Goal: Information Seeking & Learning: Learn about a topic

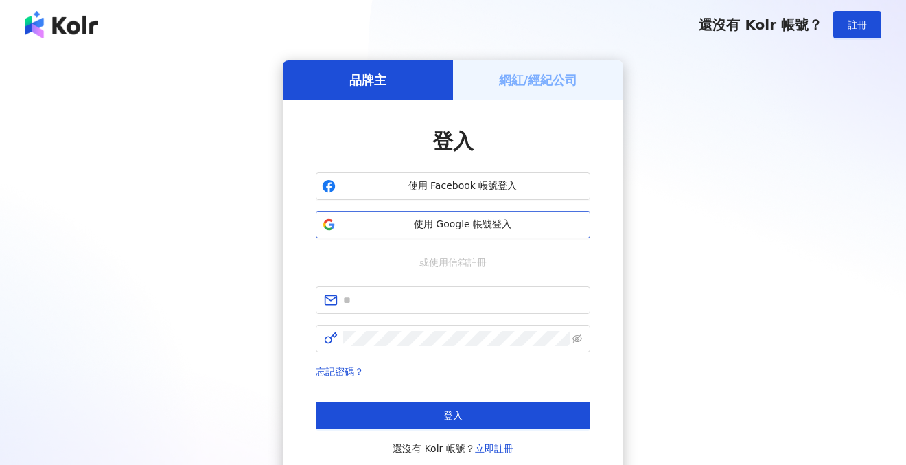
click at [456, 222] on span "使用 Google 帳號登入" at bounding box center [462, 225] width 243 height 14
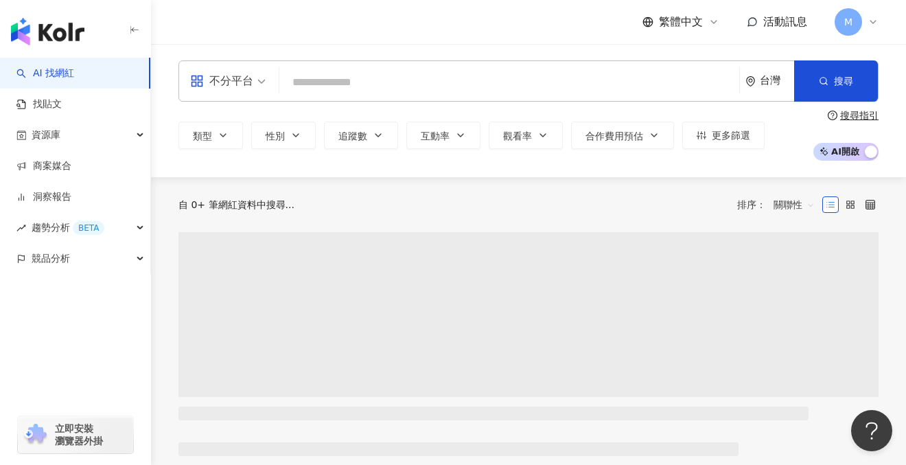
click at [341, 86] on input "search" at bounding box center [509, 82] width 449 height 26
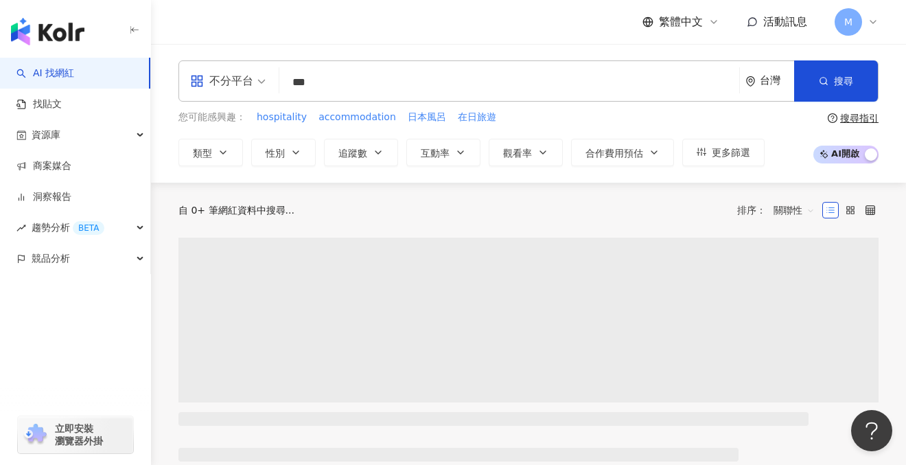
type input "**"
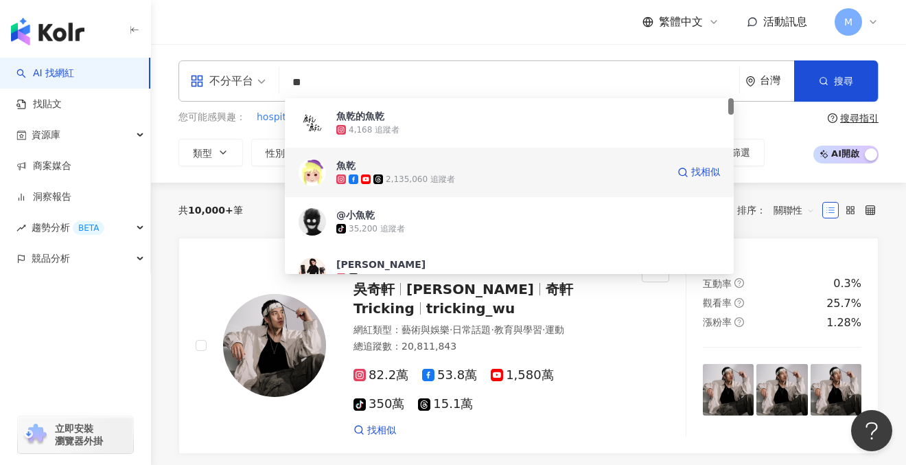
click at [410, 172] on div "2,135,060 追蹤者" at bounding box center [501, 179] width 331 height 14
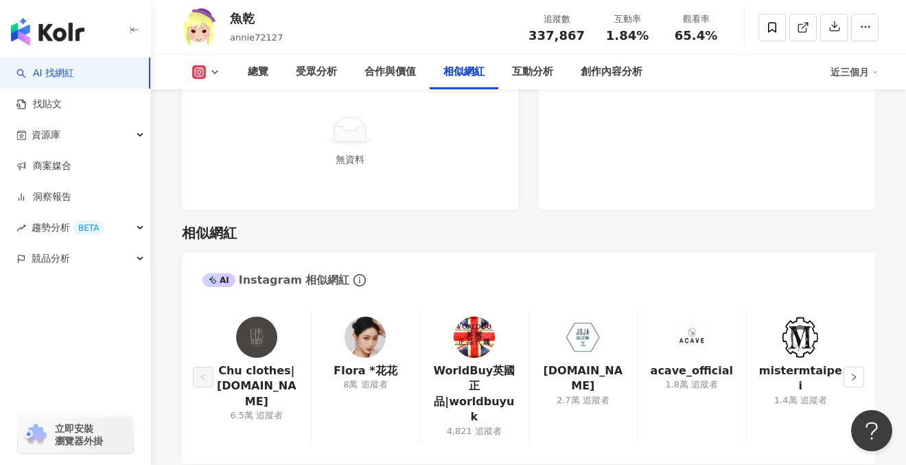
scroll to position [2204, 0]
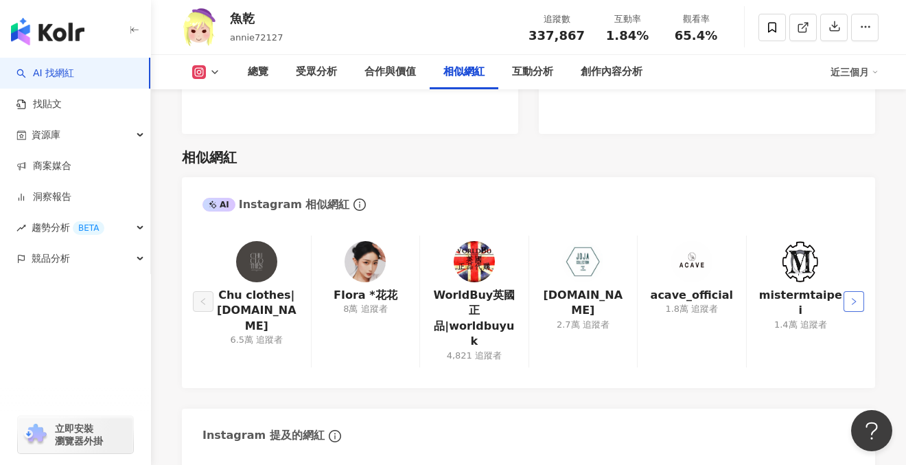
click at [853, 297] on icon "right" at bounding box center [854, 301] width 8 height 8
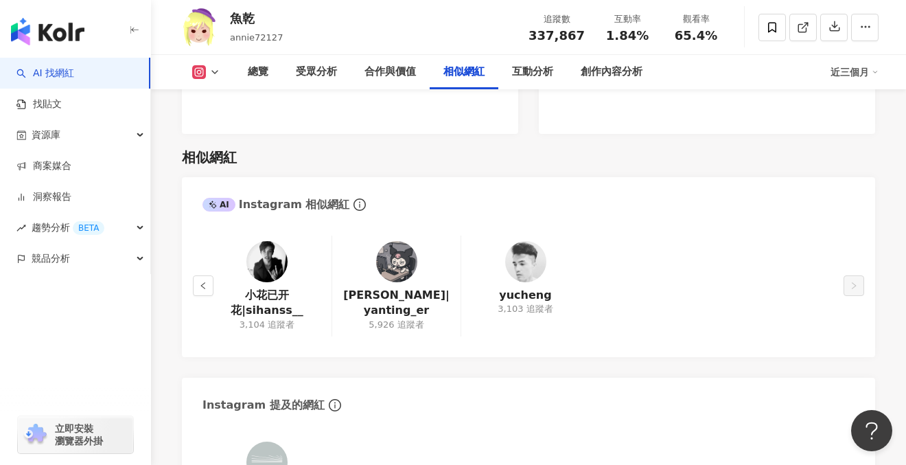
click at [211, 71] on icon at bounding box center [214, 72] width 11 height 11
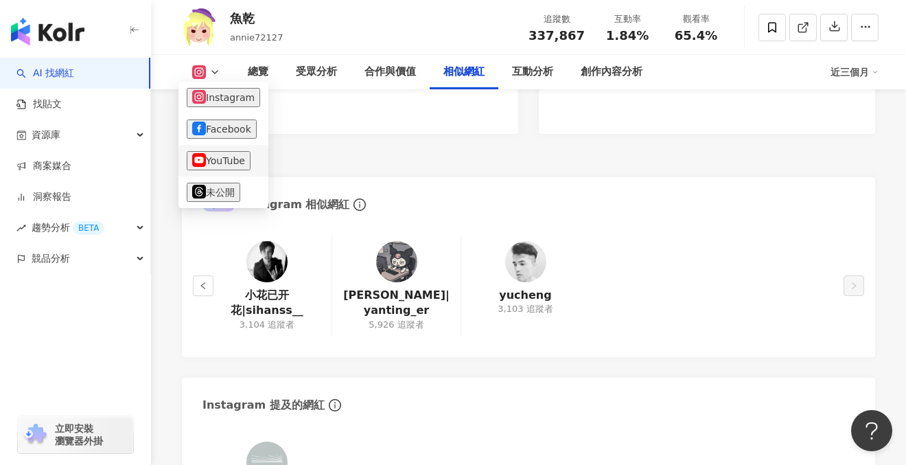
click at [217, 159] on button "YouTube" at bounding box center [219, 160] width 64 height 19
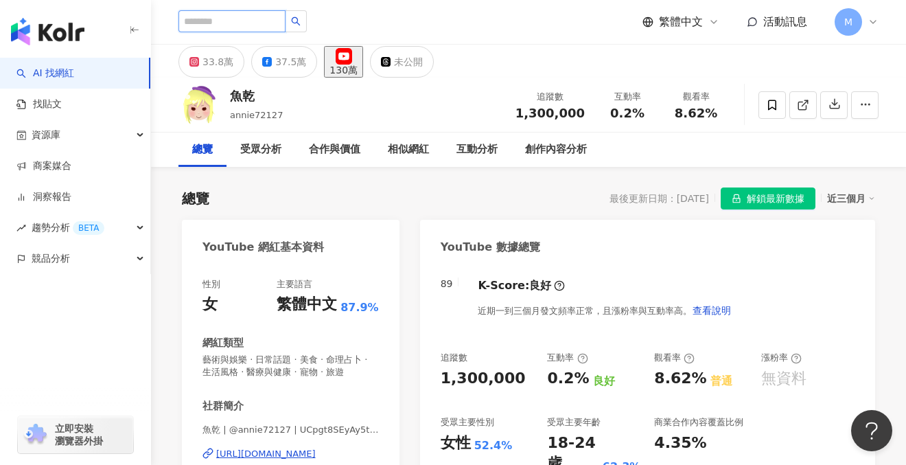
click at [224, 20] on input "search" at bounding box center [232, 21] width 107 height 22
type input "***"
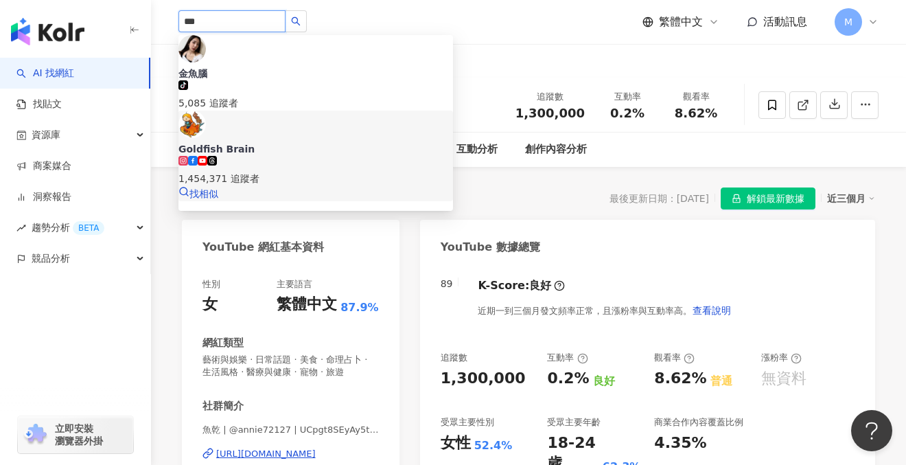
click at [349, 142] on div "Goldfish Brain 1,454,371 追蹤者" at bounding box center [316, 164] width 275 height 44
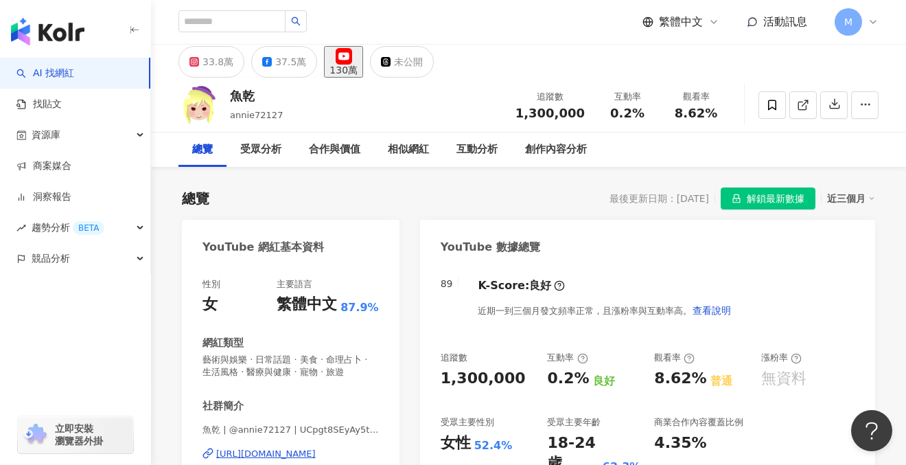
click at [69, 40] on img "button" at bounding box center [47, 31] width 73 height 27
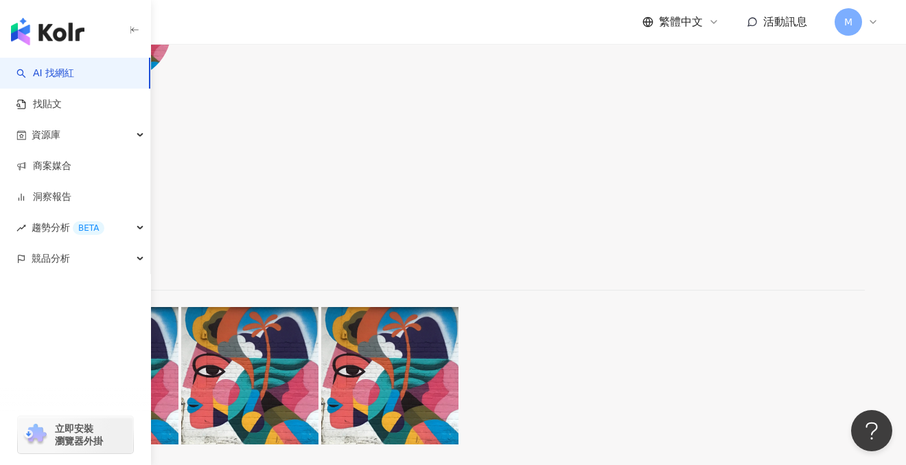
scroll to position [2243, 0]
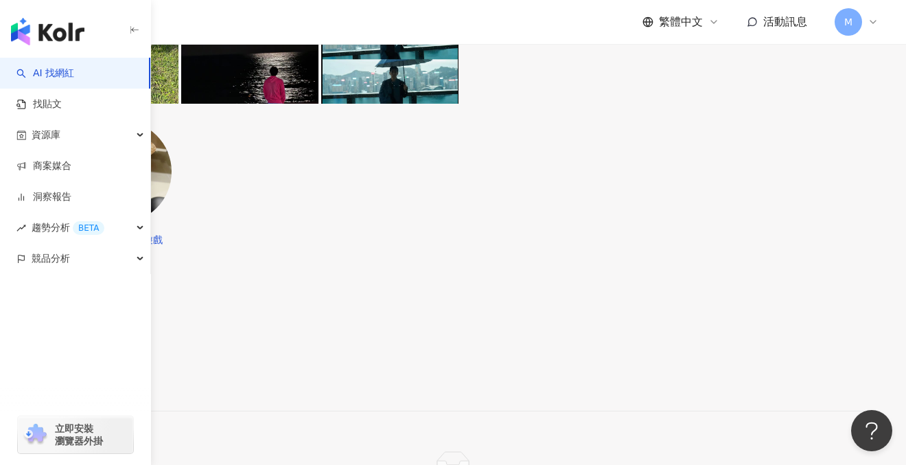
scroll to position [2407, 0]
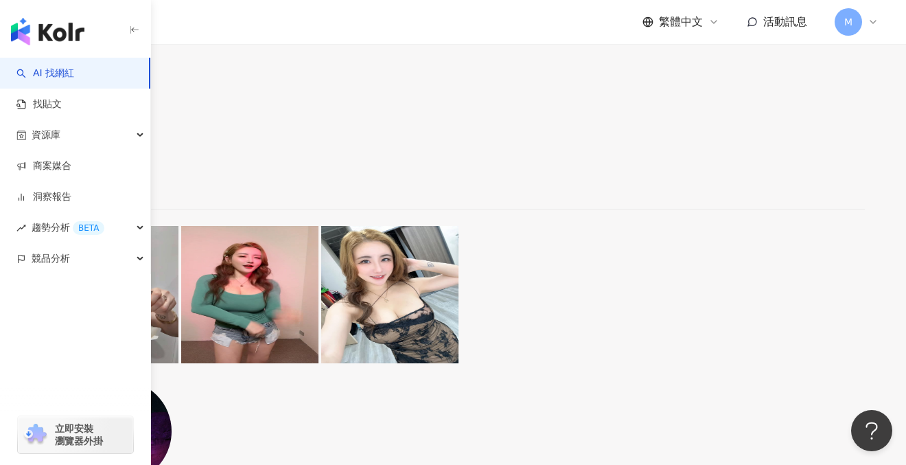
scroll to position [2441, 0]
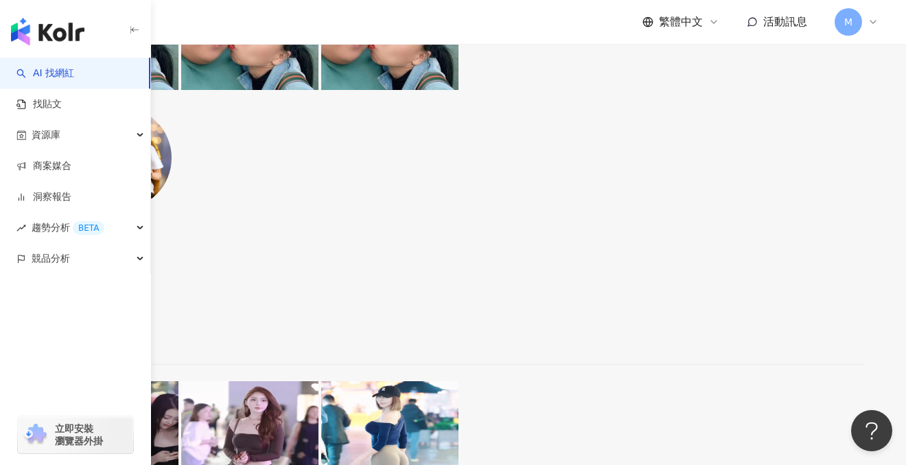
scroll to position [2367, 0]
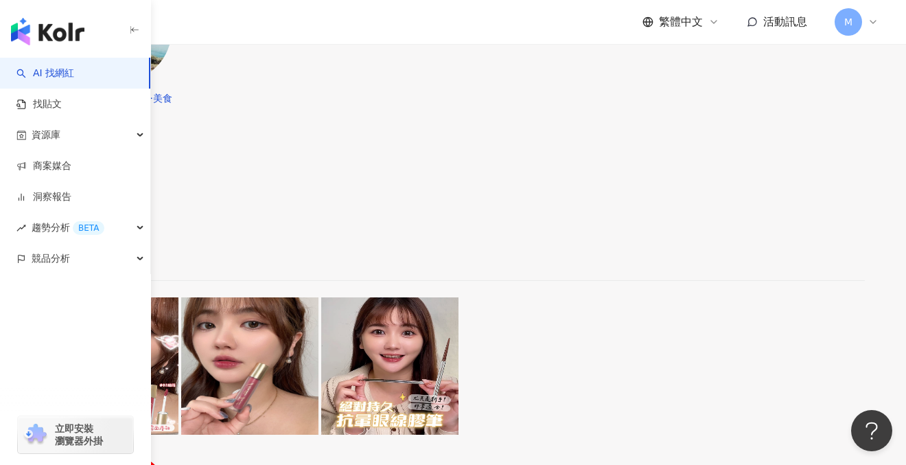
scroll to position [2495, 0]
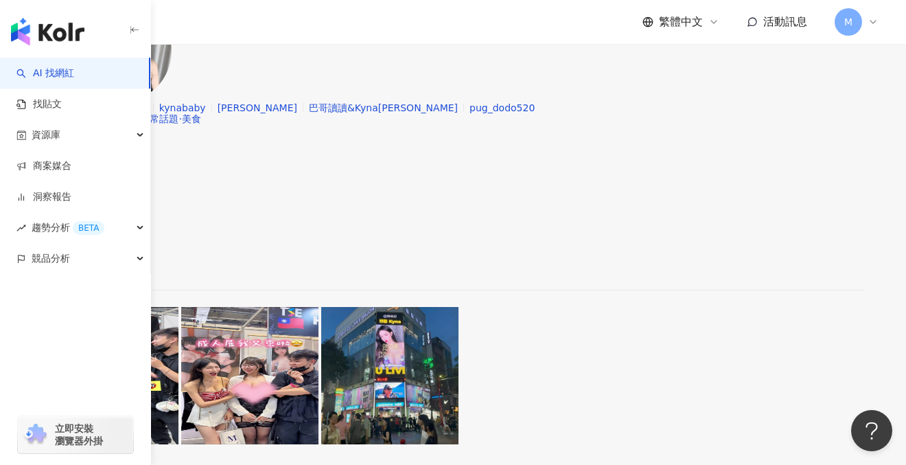
scroll to position [2367, 0]
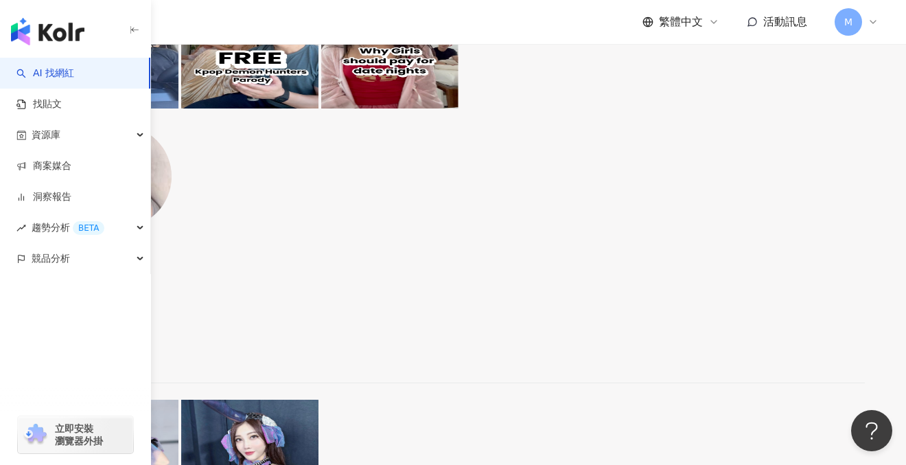
scroll to position [2510, 0]
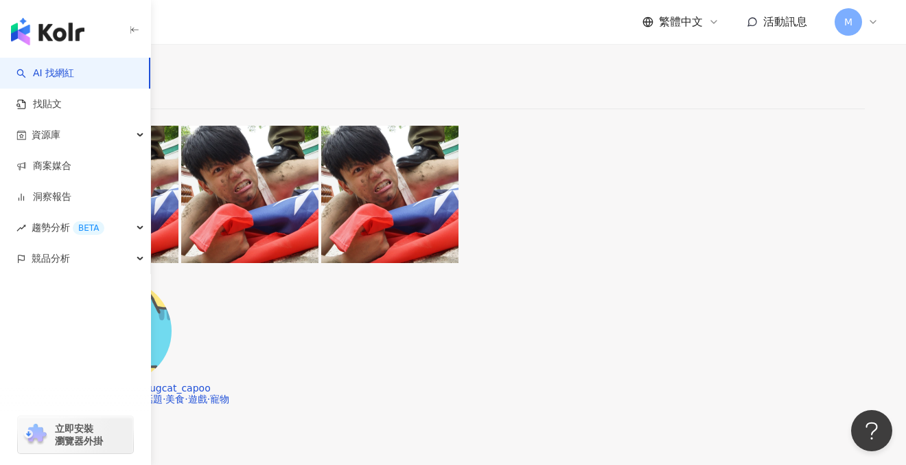
scroll to position [2357, 0]
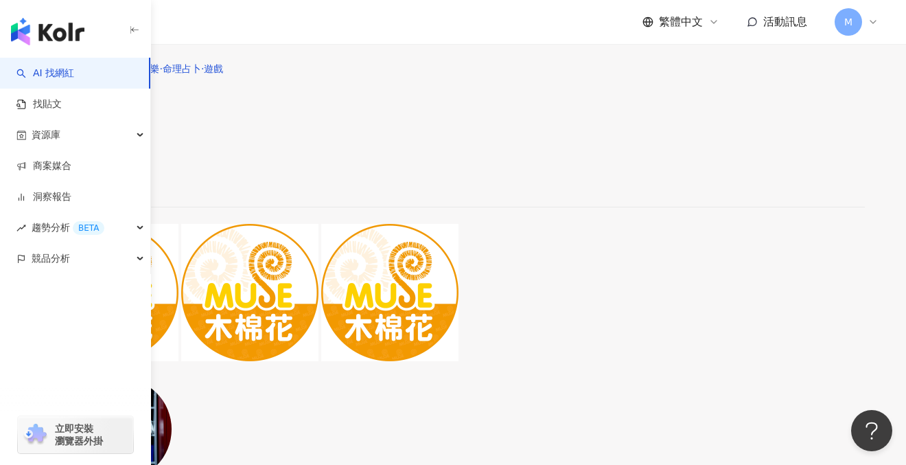
scroll to position [1020, 0]
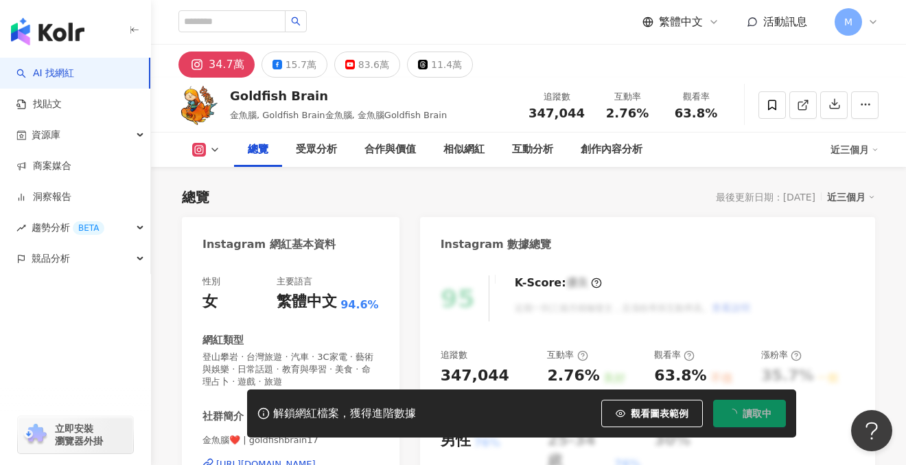
click at [349, 71] on button "83.6萬" at bounding box center [367, 64] width 66 height 26
click at [743, 422] on button "解鎖" at bounding box center [754, 413] width 63 height 27
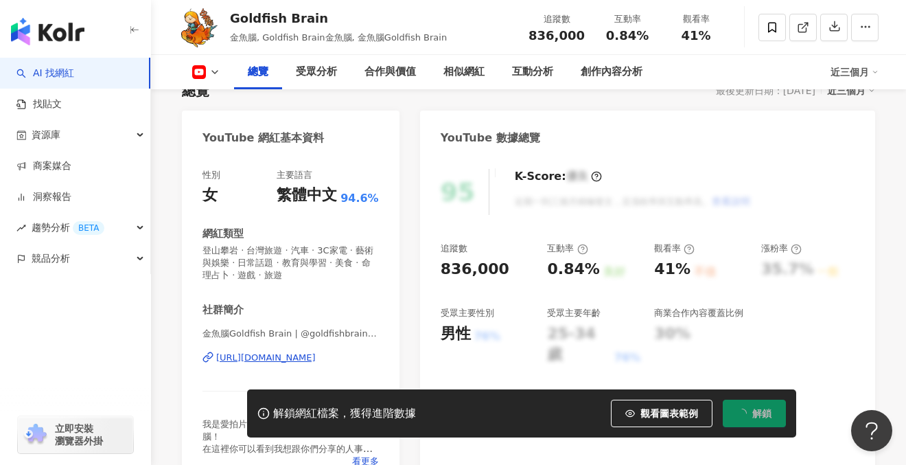
scroll to position [110, 0]
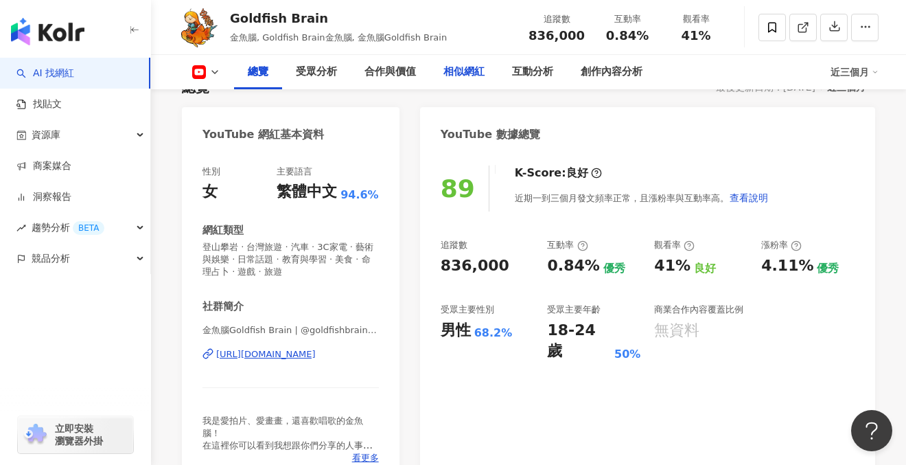
click at [468, 76] on div "相似網紅" at bounding box center [464, 72] width 41 height 16
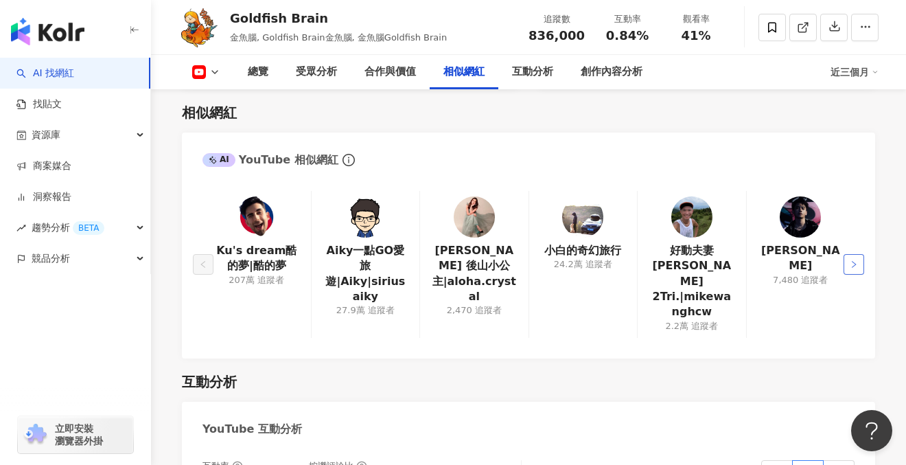
click at [853, 260] on icon "right" at bounding box center [854, 264] width 8 height 8
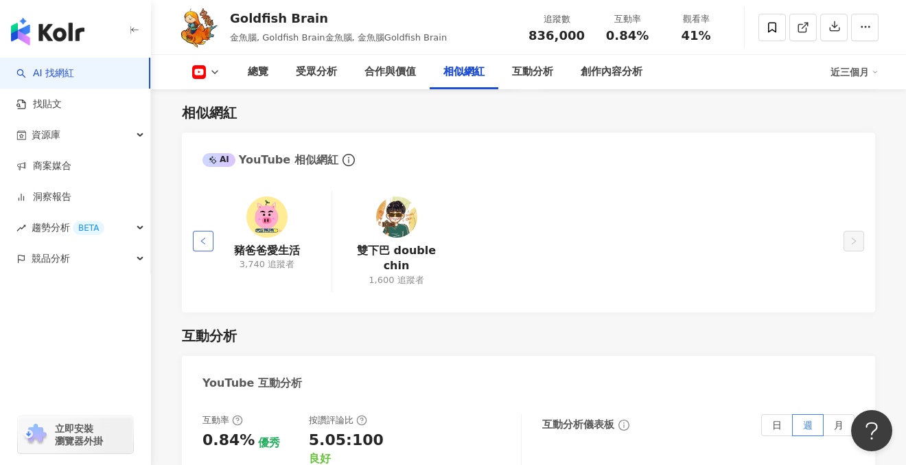
click at [205, 238] on icon "left" at bounding box center [202, 241] width 4 height 7
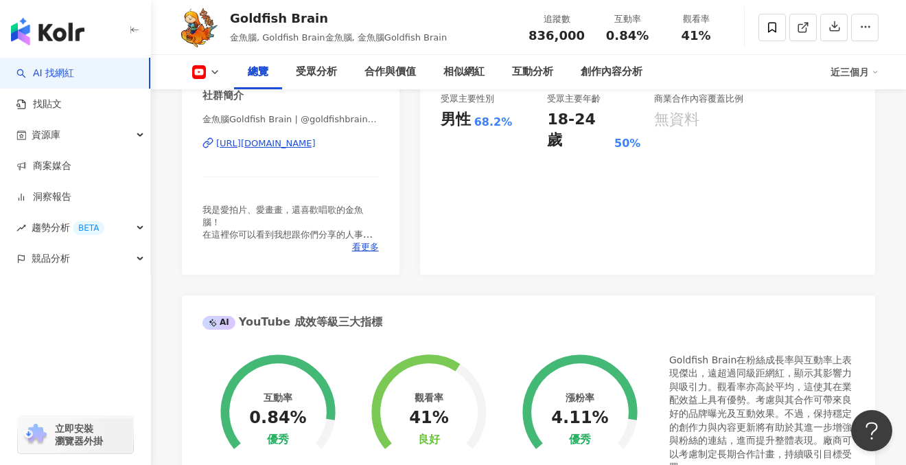
scroll to position [0, 0]
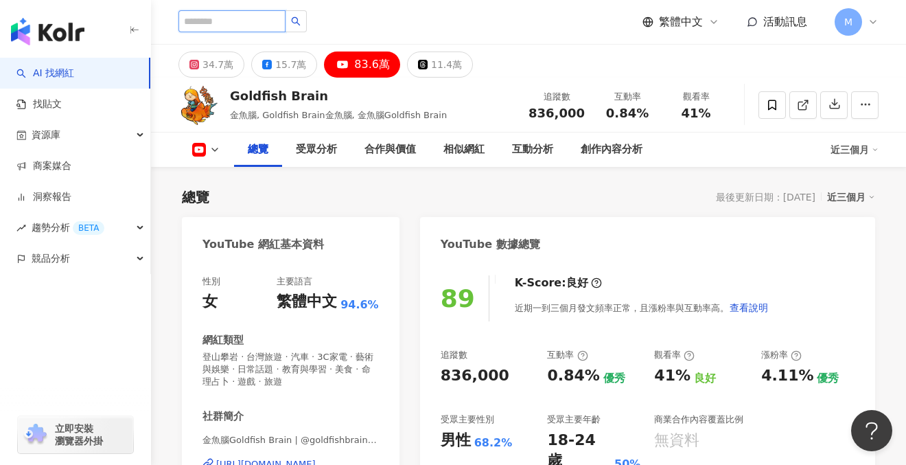
click at [247, 32] on input "search" at bounding box center [232, 21] width 107 height 22
type input "**"
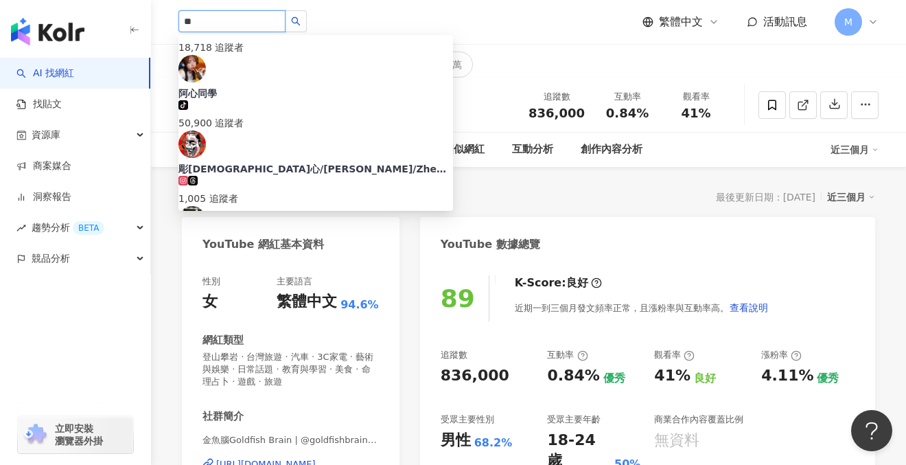
scroll to position [210, 0]
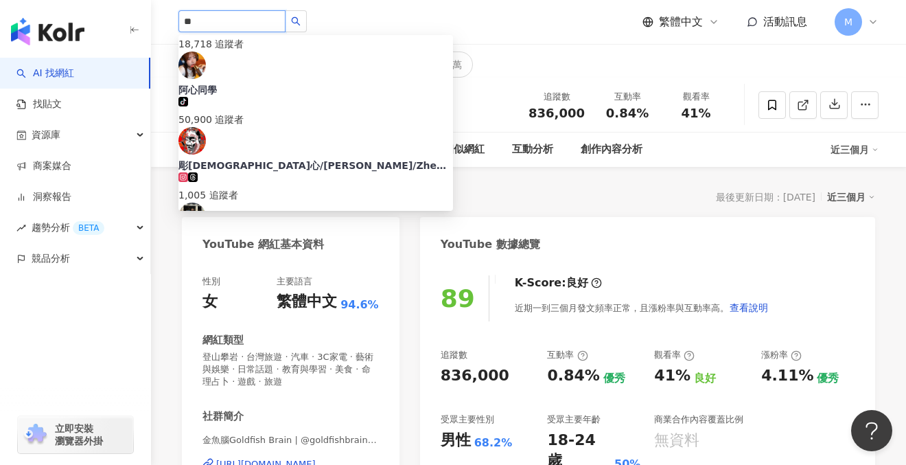
click at [371, 323] on div "553,901 追蹤者" at bounding box center [316, 338] width 275 height 30
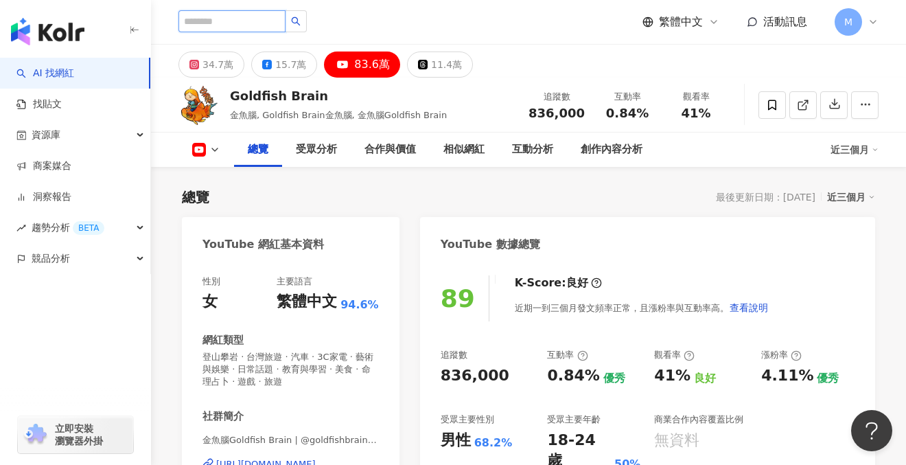
click at [234, 23] on input "search" at bounding box center [232, 21] width 107 height 22
type input "****"
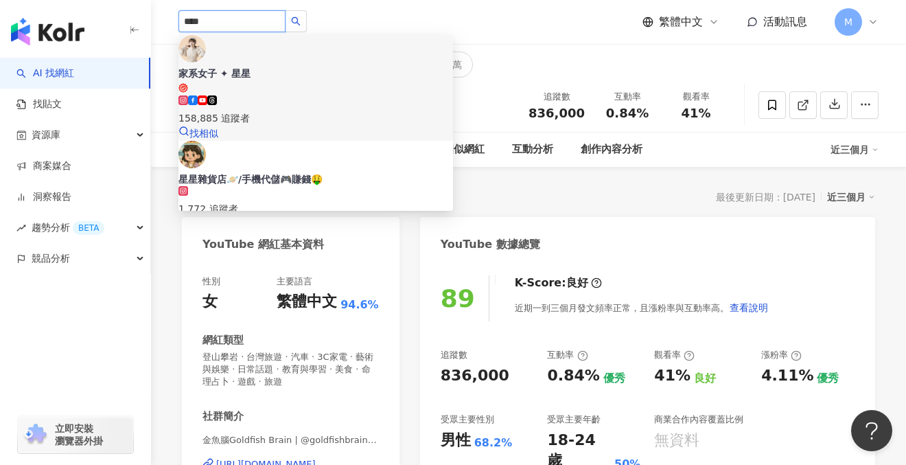
click at [337, 95] on div "158,885 追蹤者" at bounding box center [316, 110] width 275 height 30
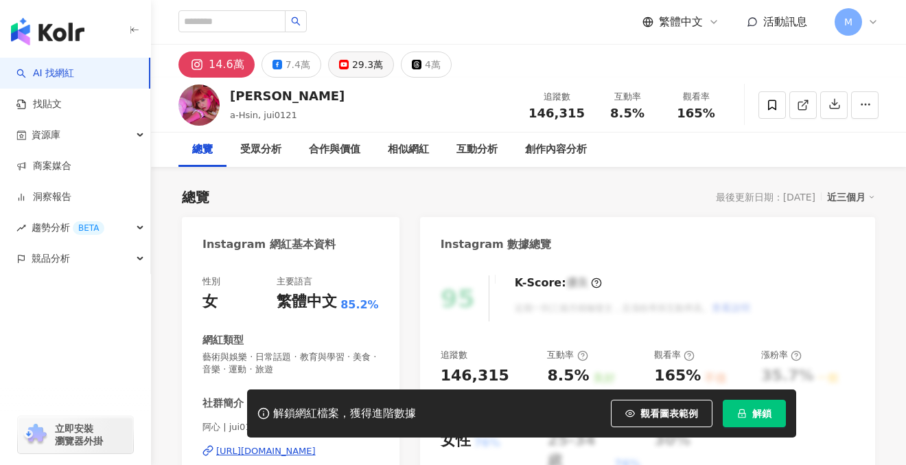
click at [360, 70] on div "29.3萬" at bounding box center [367, 64] width 31 height 19
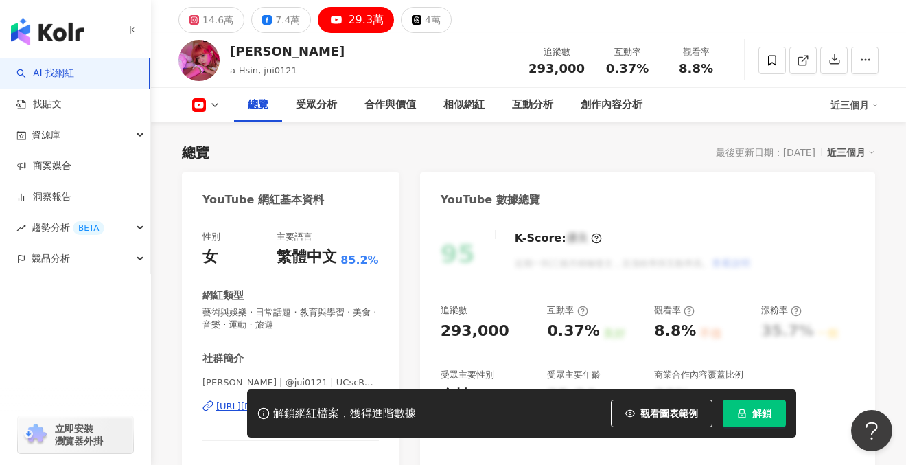
scroll to position [152, 0]
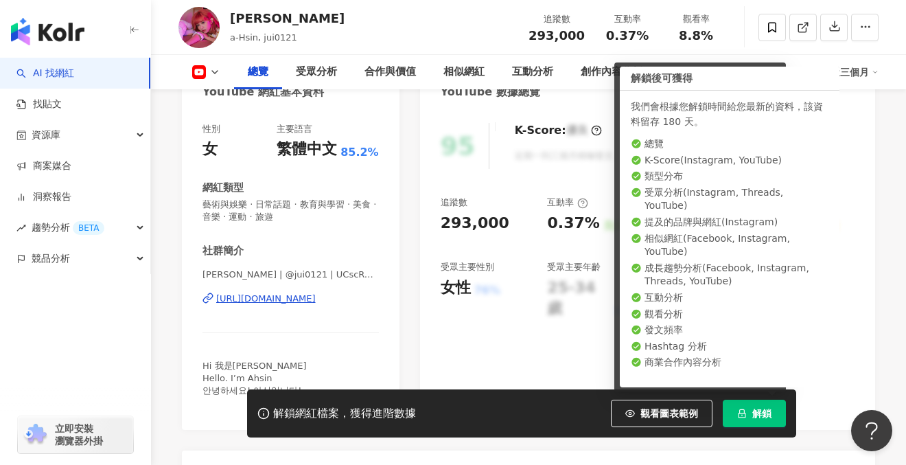
click at [767, 398] on div "解鎖網紅檔案，獲得進階數據 觀看圖表範例 解鎖" at bounding box center [521, 413] width 549 height 48
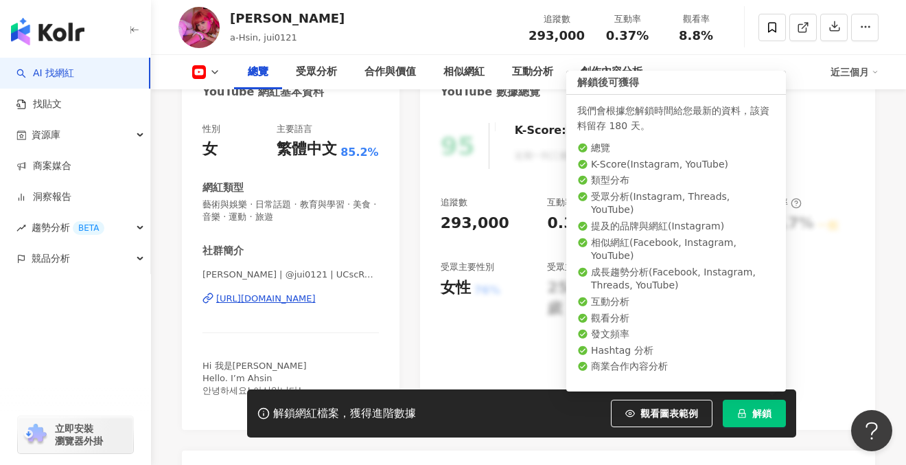
click at [761, 415] on span "解鎖" at bounding box center [761, 413] width 19 height 11
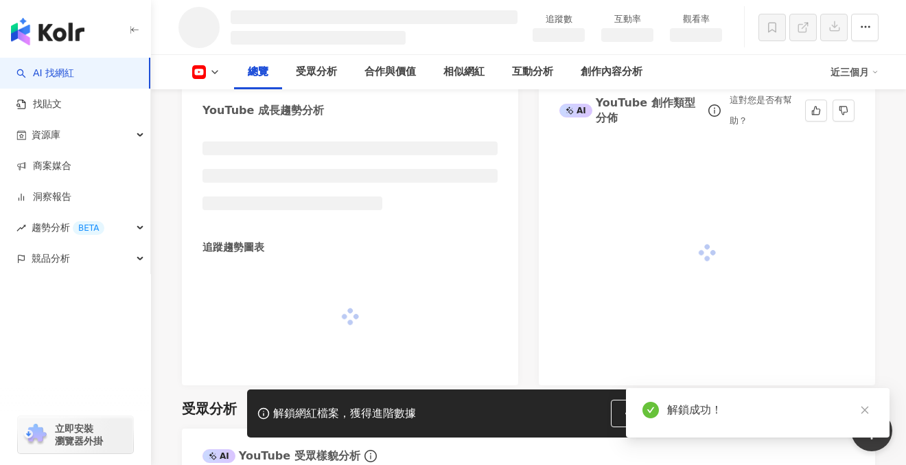
scroll to position [414, 0]
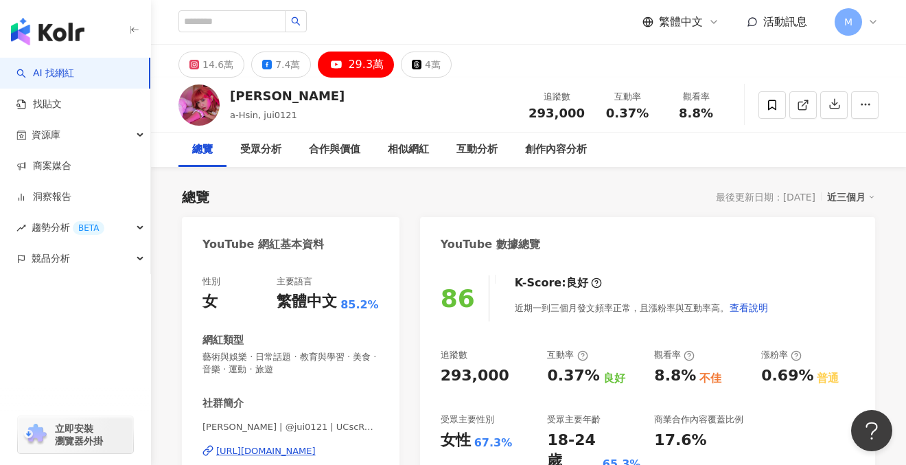
click at [270, 454] on div "https://www.youtube.com/channel/UCscRCnRkxjTfaJSqNOH7YBQ" at bounding box center [266, 451] width 100 height 12
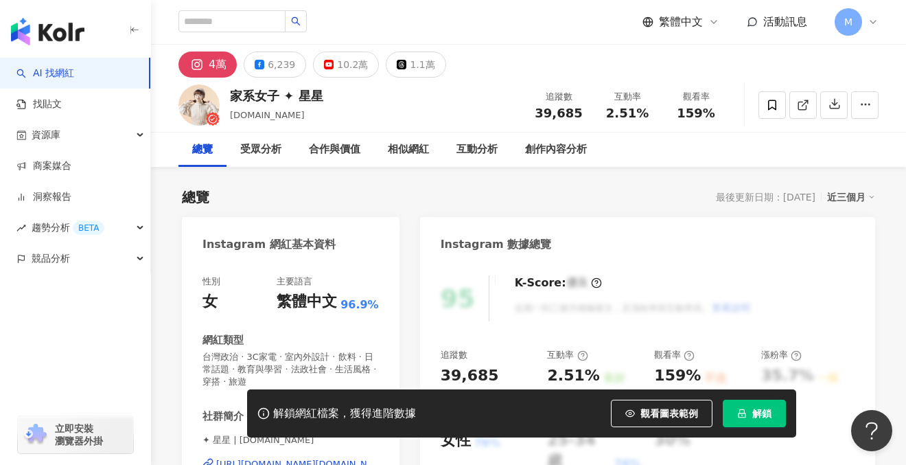
click at [767, 419] on button "解鎖" at bounding box center [754, 413] width 63 height 27
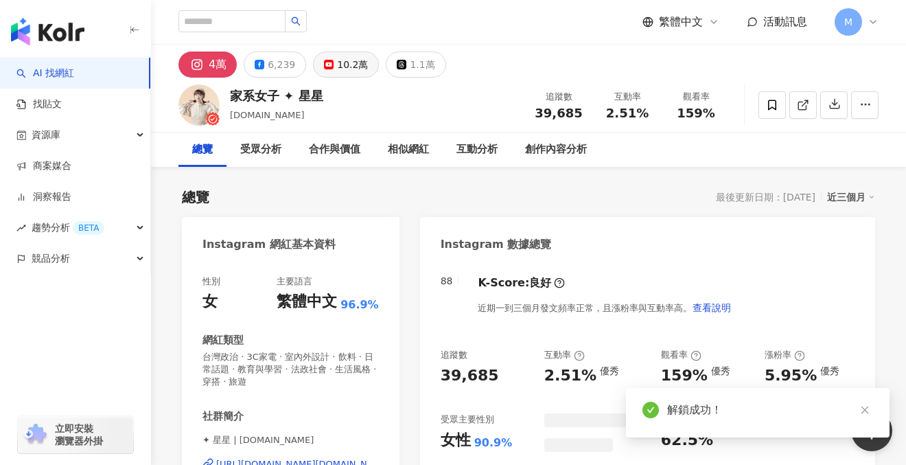
click at [324, 66] on icon at bounding box center [329, 65] width 10 height 10
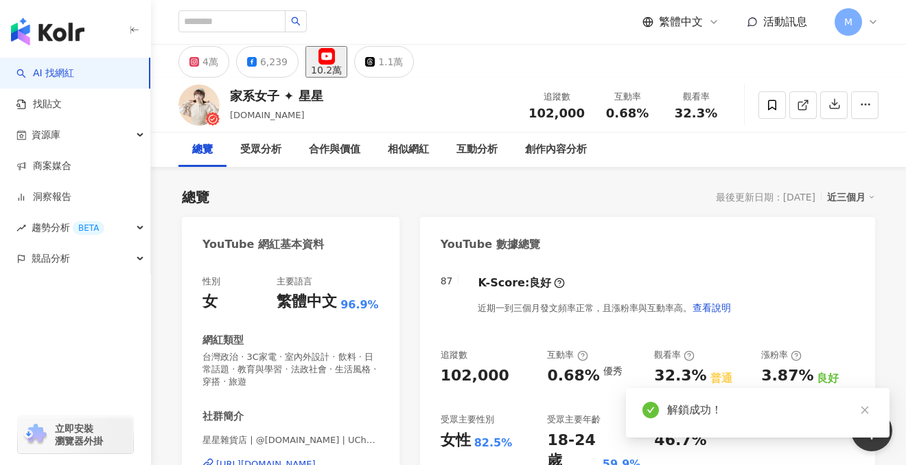
click at [342, 65] on div "10.2萬" at bounding box center [326, 70] width 31 height 11
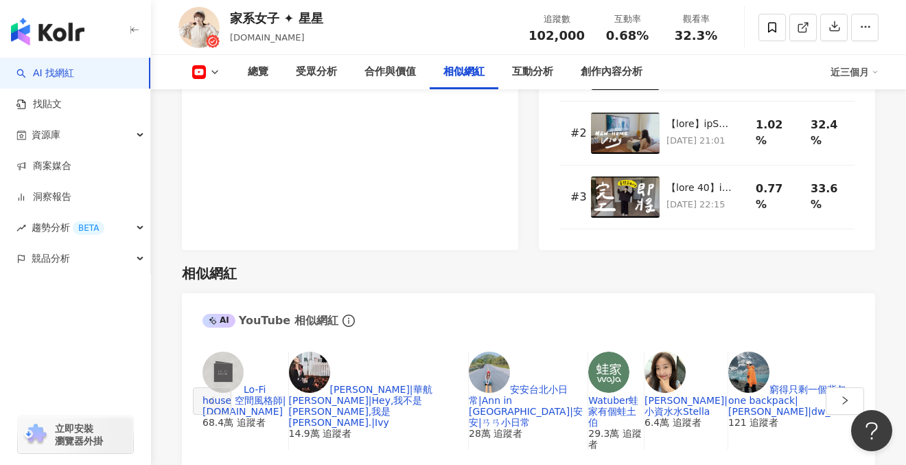
scroll to position [2014, 0]
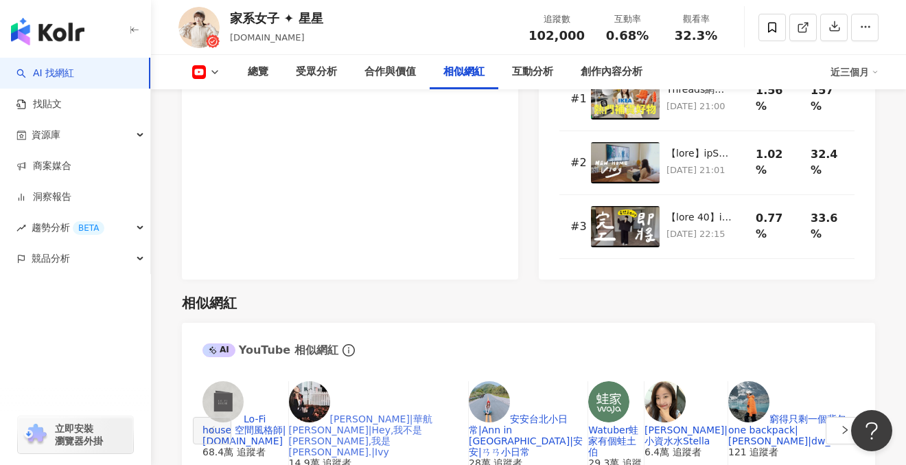
click at [385, 413] on link "Ivy Chao|華航林依晨|Hey,我不是程又青,我是 Ivy Chao.|Ivy" at bounding box center [360, 435] width 143 height 44
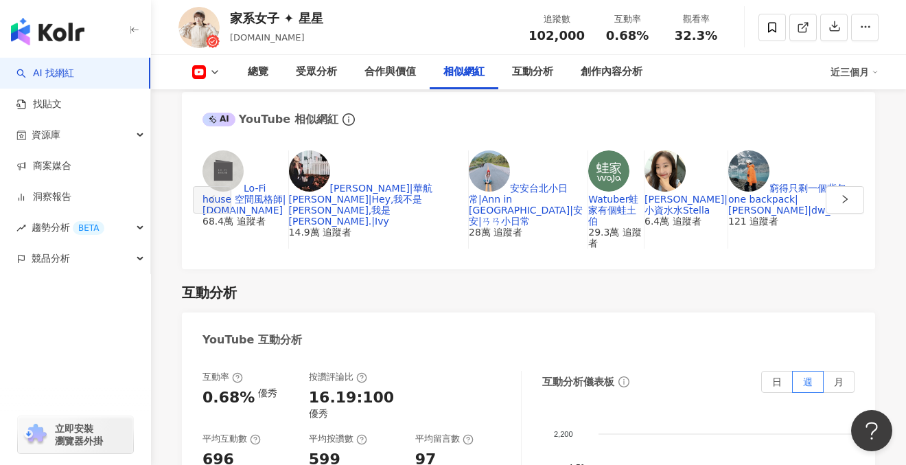
scroll to position [1964, 0]
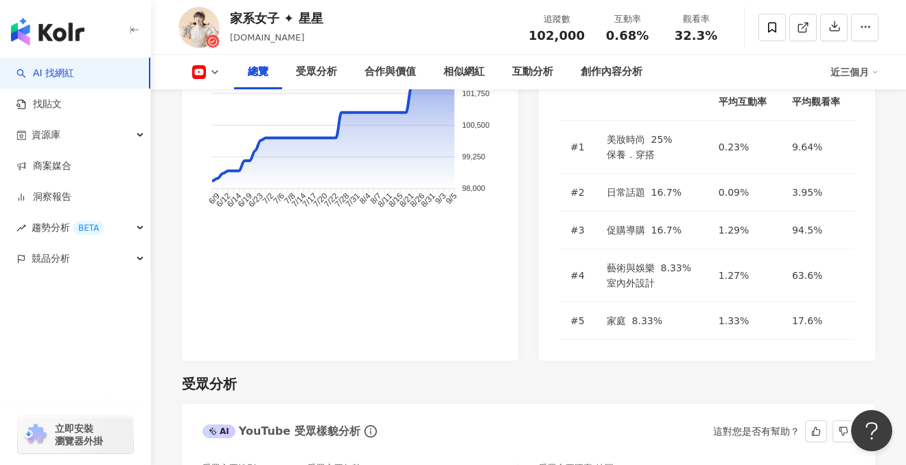
scroll to position [1052, 0]
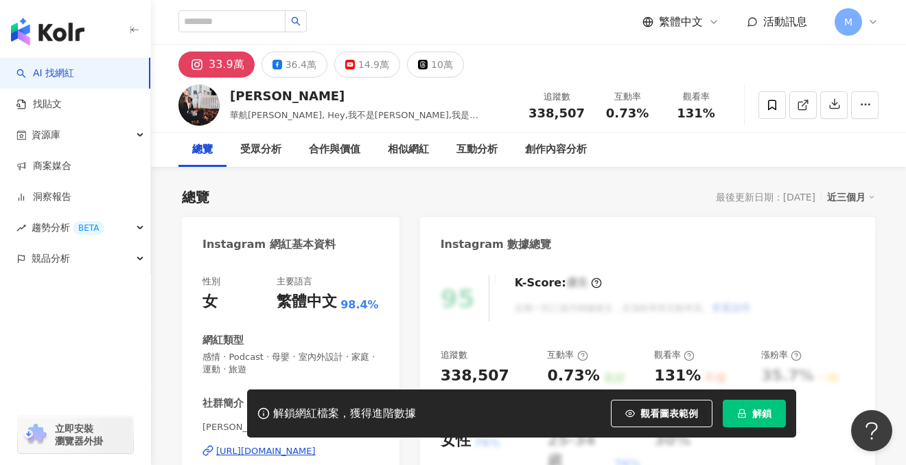
click at [360, 62] on div "14.9萬" at bounding box center [373, 64] width 31 height 19
click at [770, 425] on button "解鎖" at bounding box center [754, 413] width 63 height 27
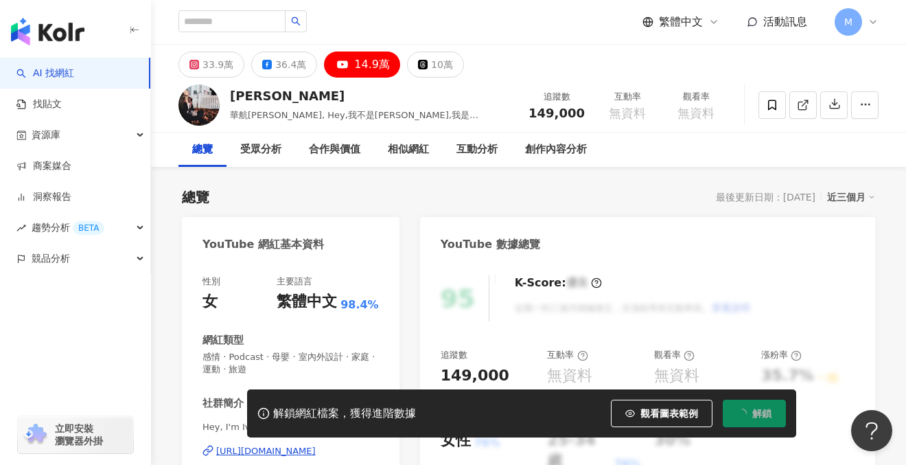
click at [316, 445] on div "[URL][DOMAIN_NAME]" at bounding box center [266, 451] width 100 height 12
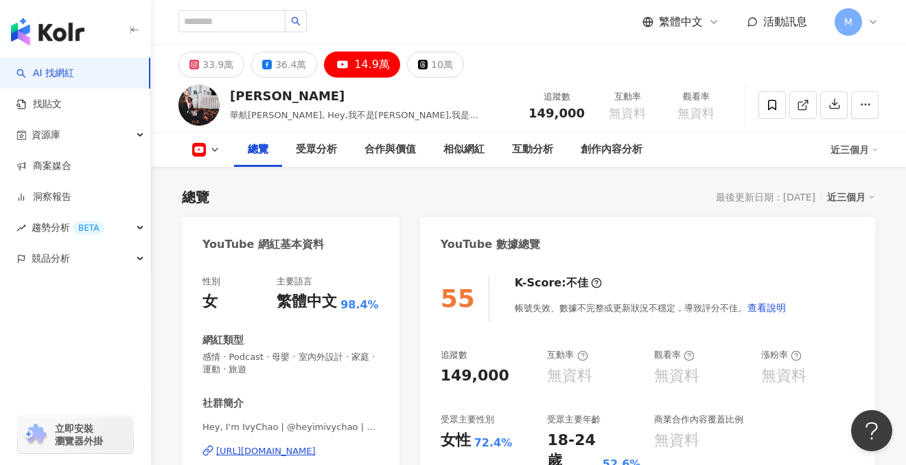
scroll to position [108, 0]
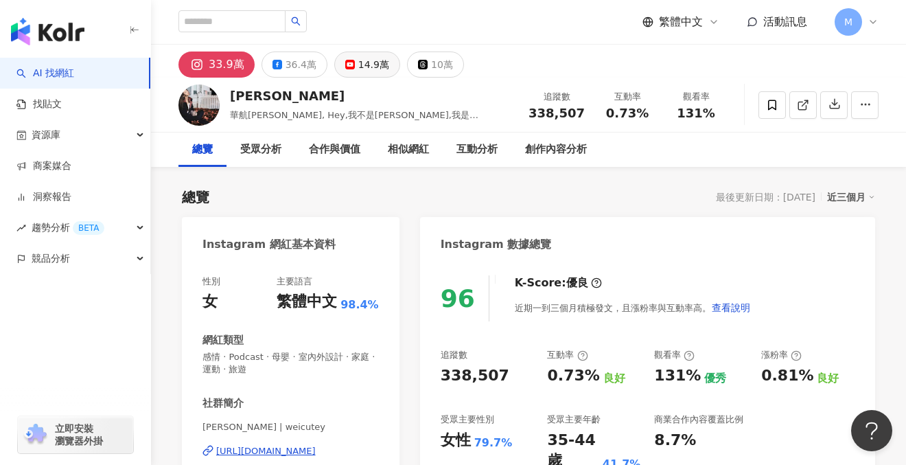
click at [358, 65] on div "14.9萬" at bounding box center [373, 64] width 31 height 19
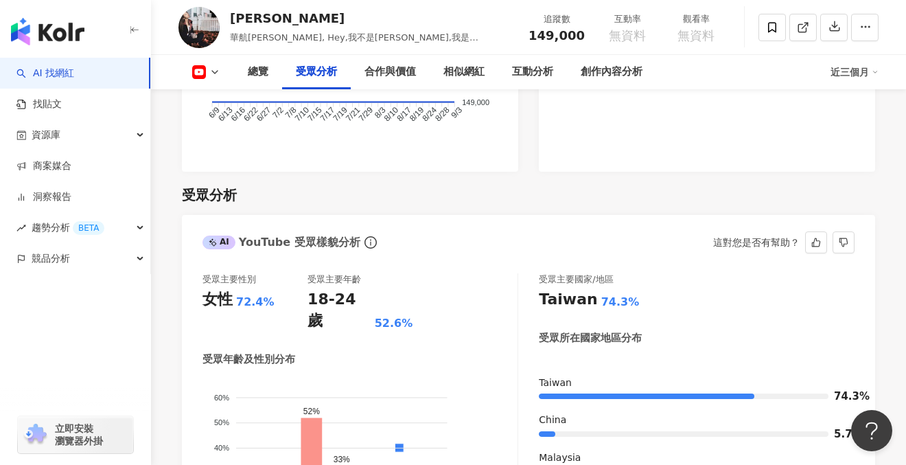
scroll to position [1262, 0]
